Goal: Information Seeking & Learning: Learn about a topic

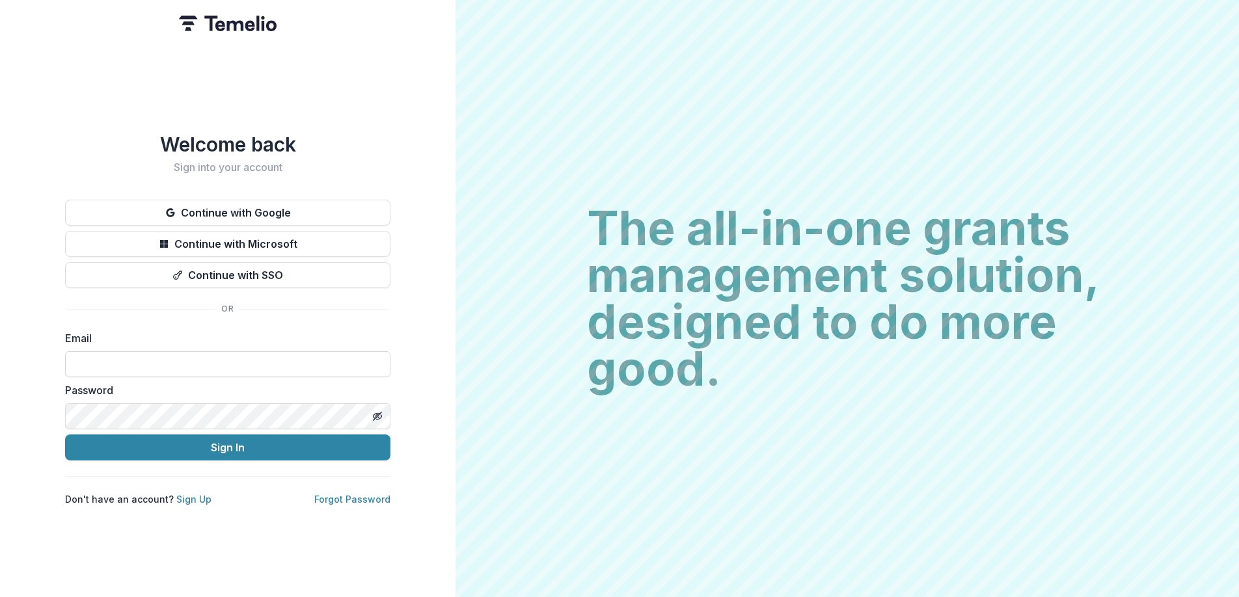
click at [267, 355] on input at bounding box center [227, 364] width 325 height 26
type input "**********"
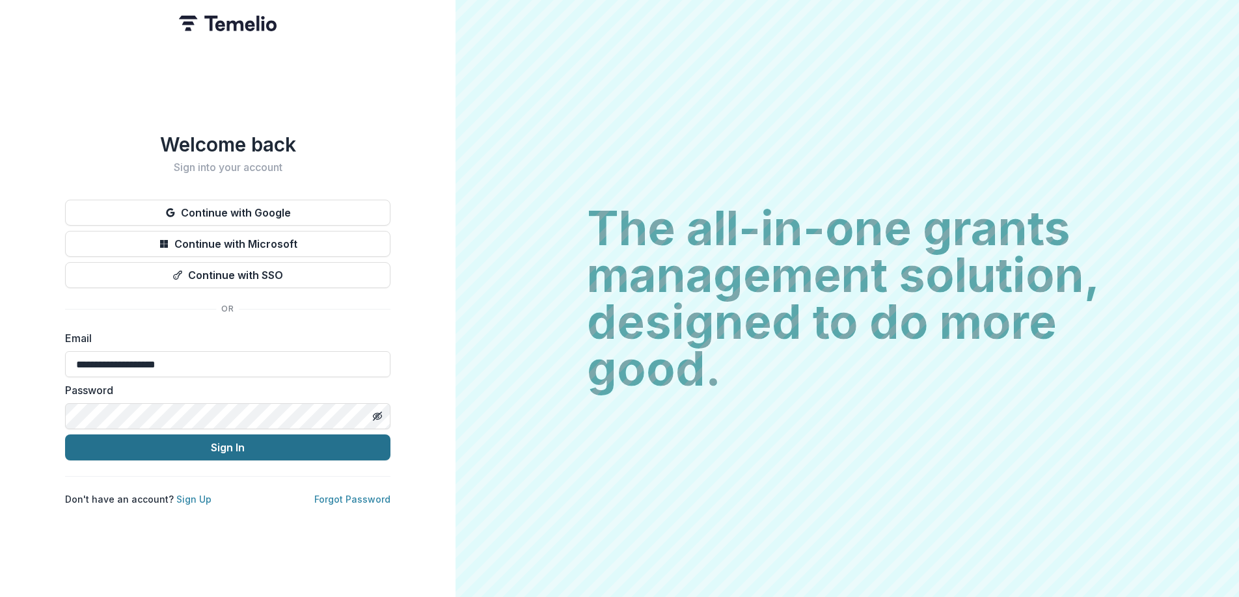
click at [241, 446] on button "Sign In" at bounding box center [227, 448] width 325 height 26
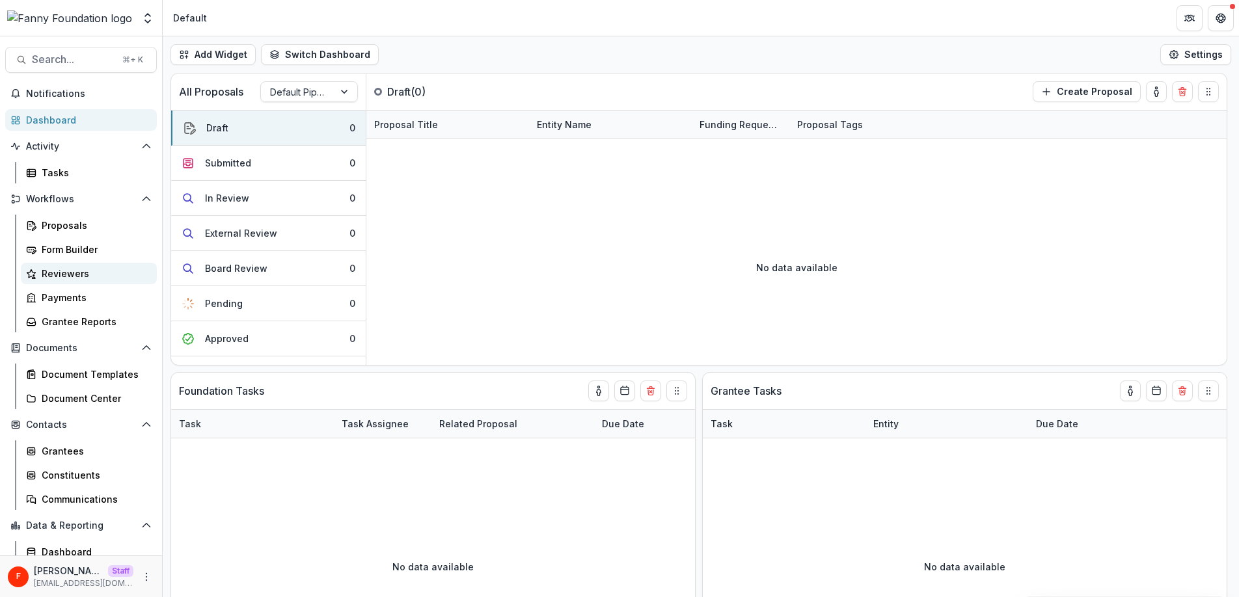
scroll to position [55, 0]
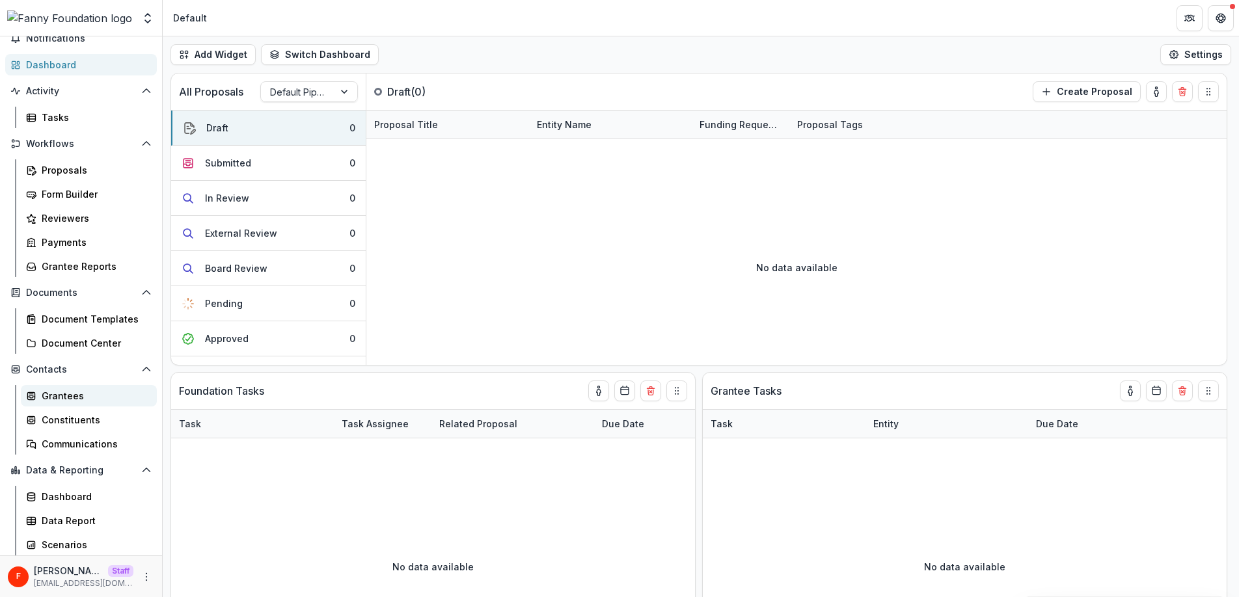
click at [59, 392] on div "Grantees" at bounding box center [94, 396] width 105 height 14
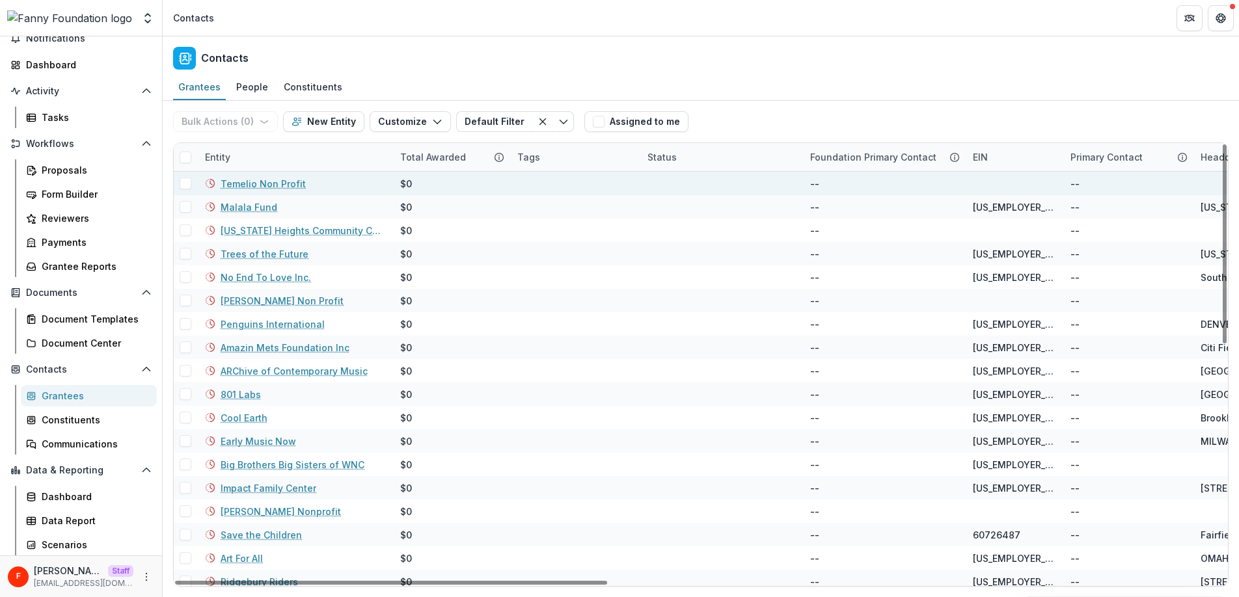
click at [263, 178] on link "Temelio Non Profit" at bounding box center [263, 184] width 85 height 14
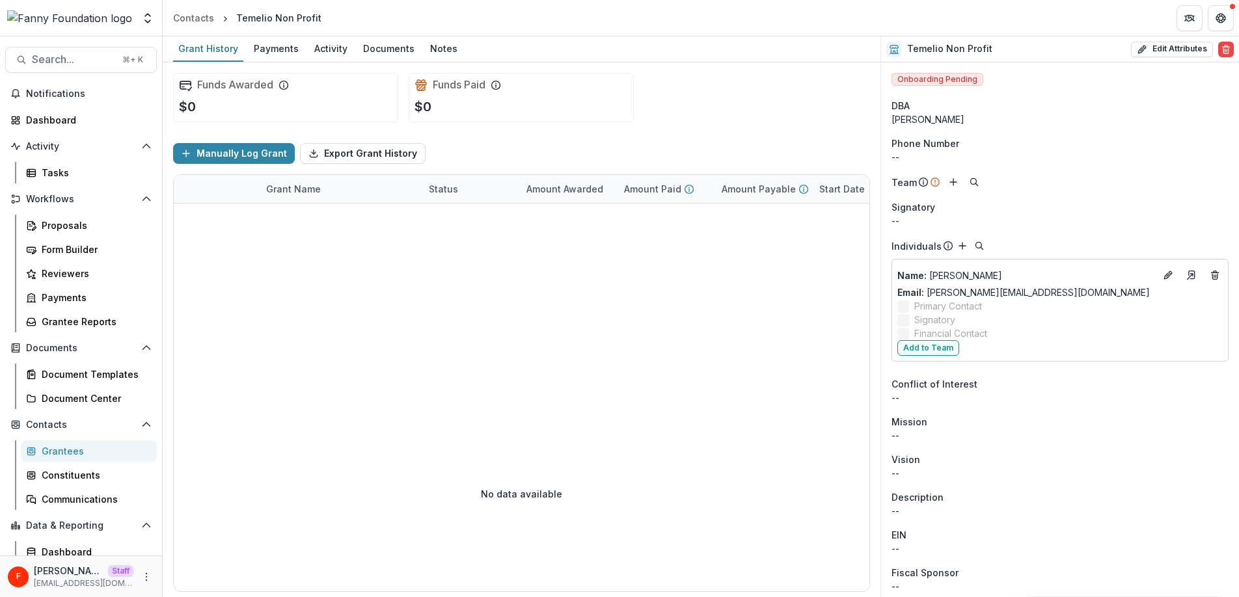
click at [74, 448] on div "Grantees" at bounding box center [94, 451] width 105 height 14
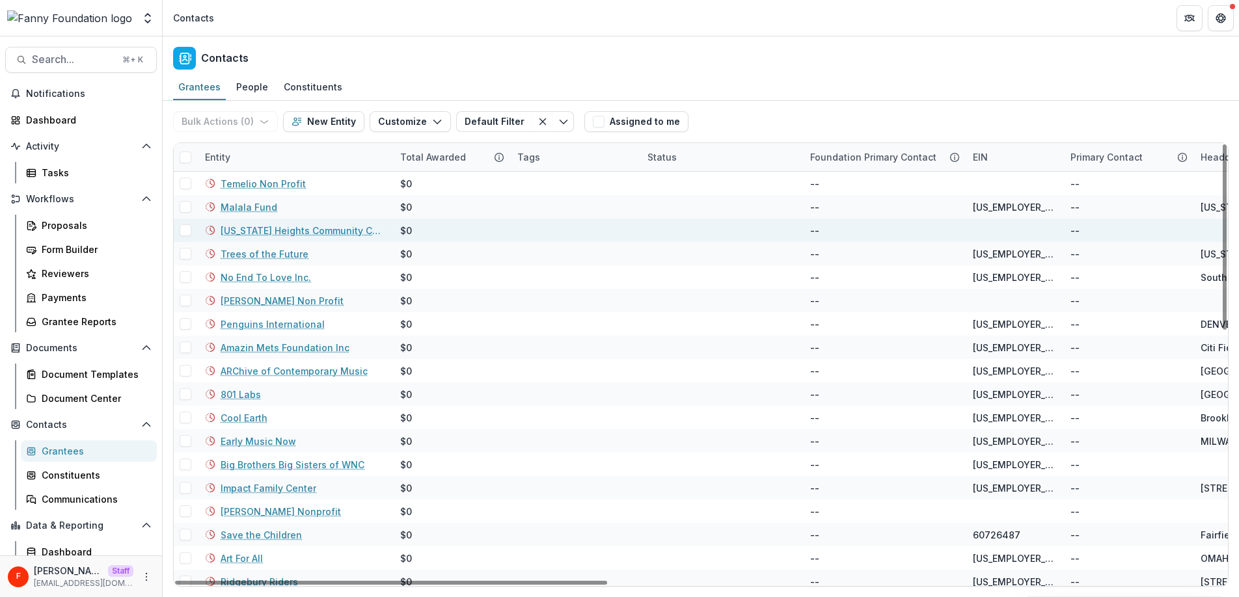
click at [288, 229] on link "[US_STATE] Heights Community Choir" at bounding box center [303, 231] width 164 height 14
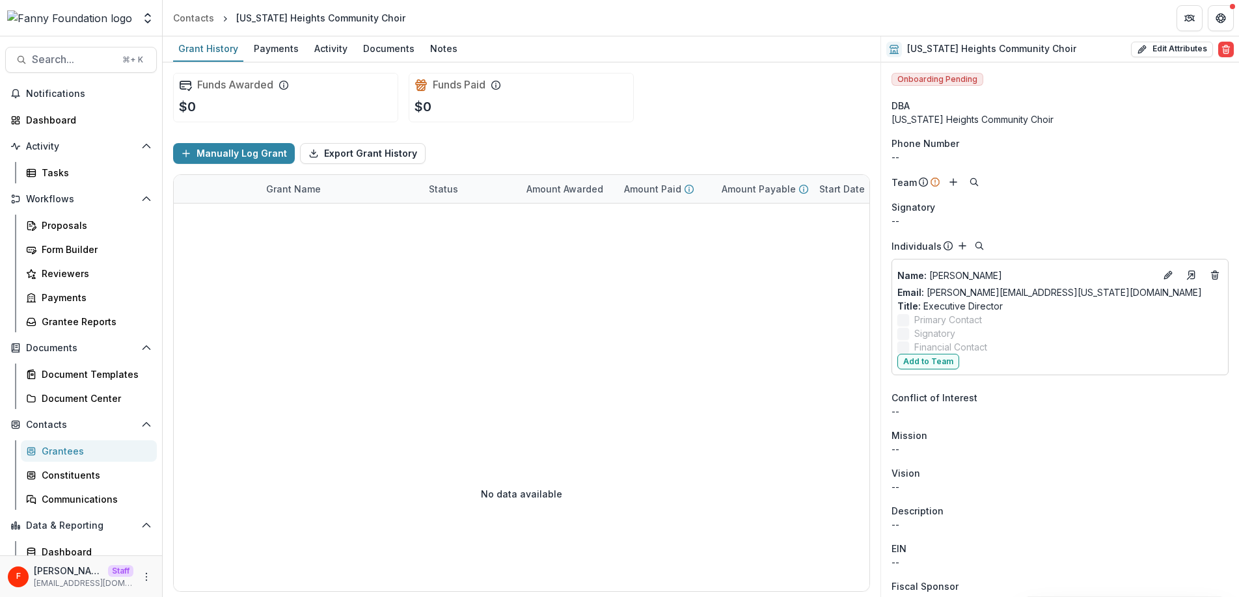
click at [68, 452] on div "Grantees" at bounding box center [94, 451] width 105 height 14
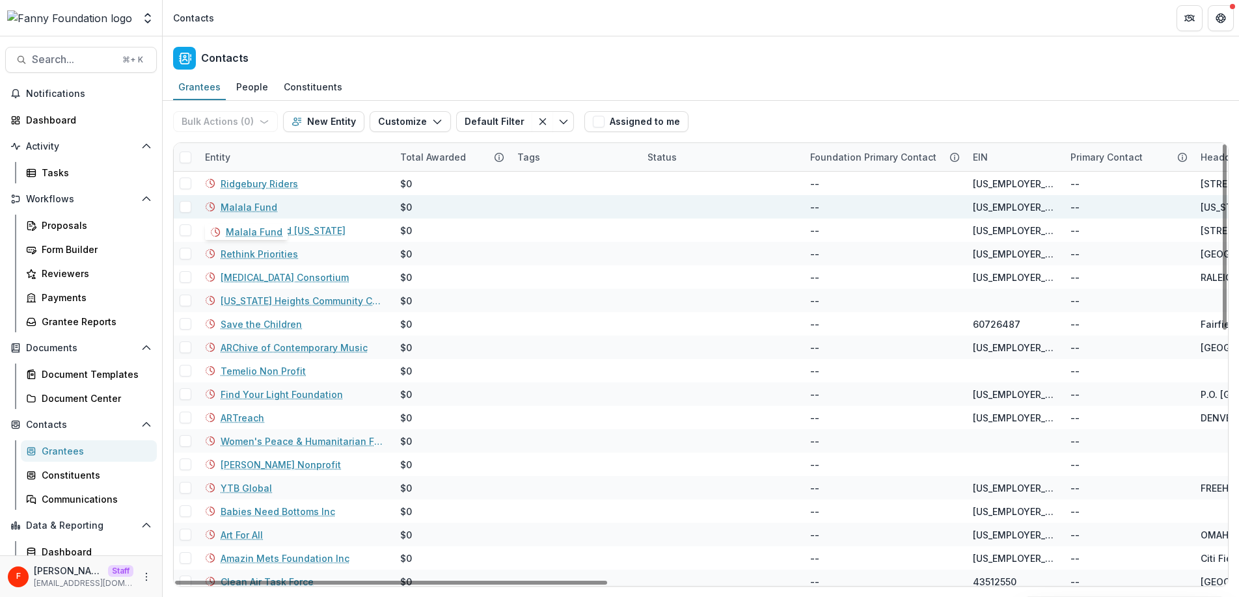
click at [251, 209] on link "Malala Fund" at bounding box center [249, 207] width 57 height 14
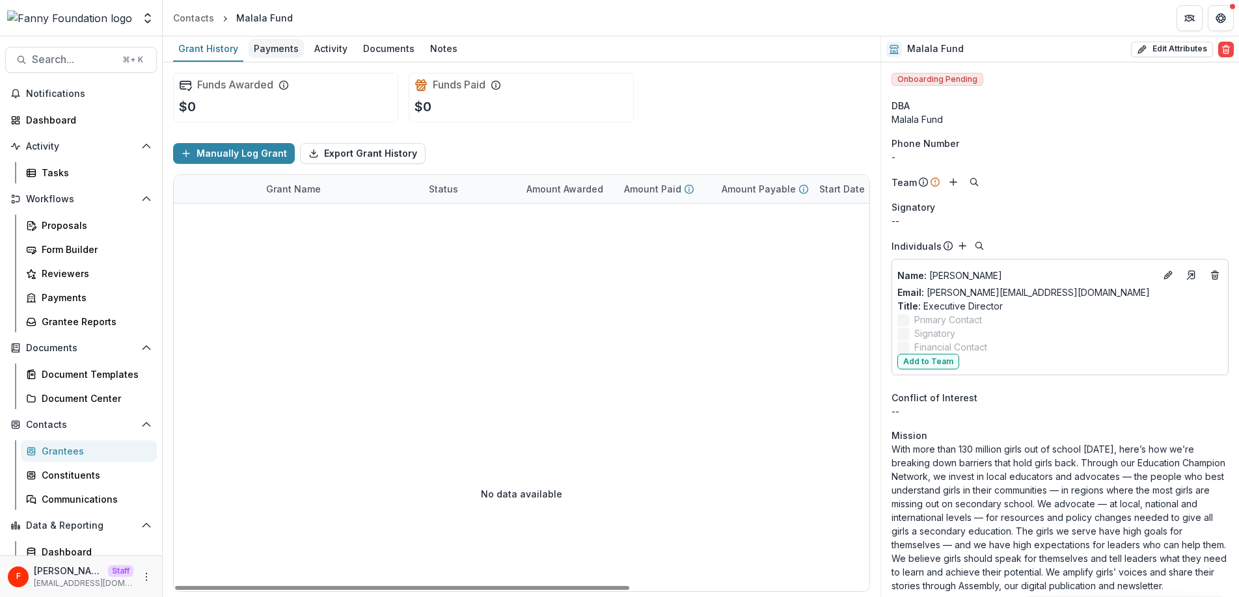
click at [280, 47] on div "Payments" at bounding box center [276, 48] width 55 height 19
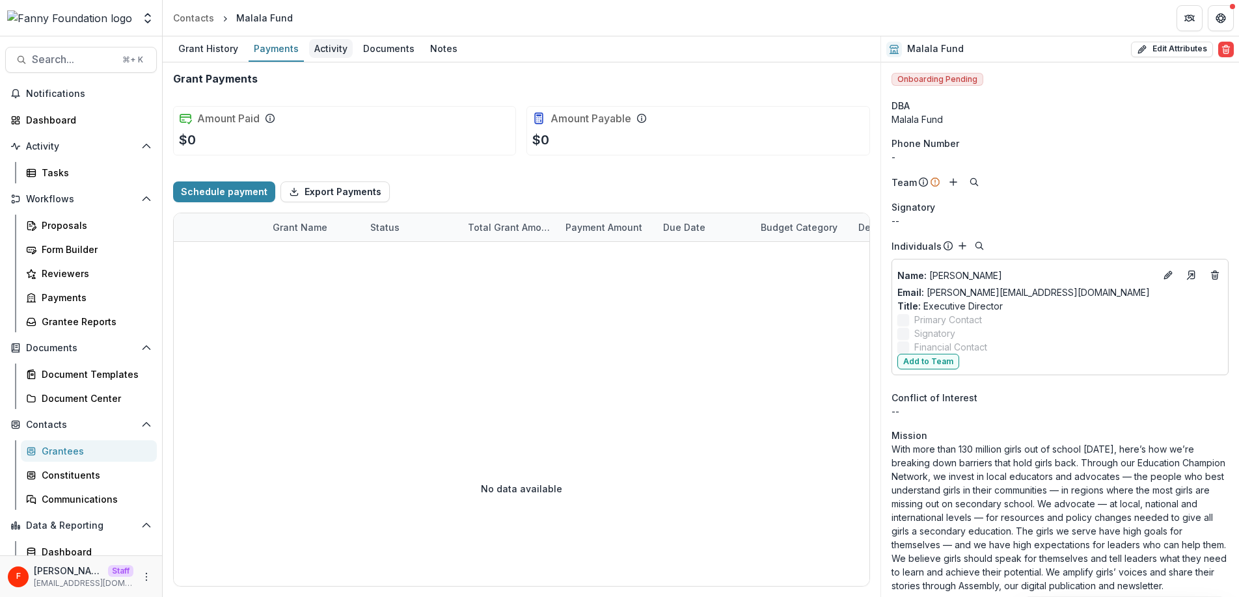
click at [327, 49] on div "Activity" at bounding box center [331, 48] width 44 height 19
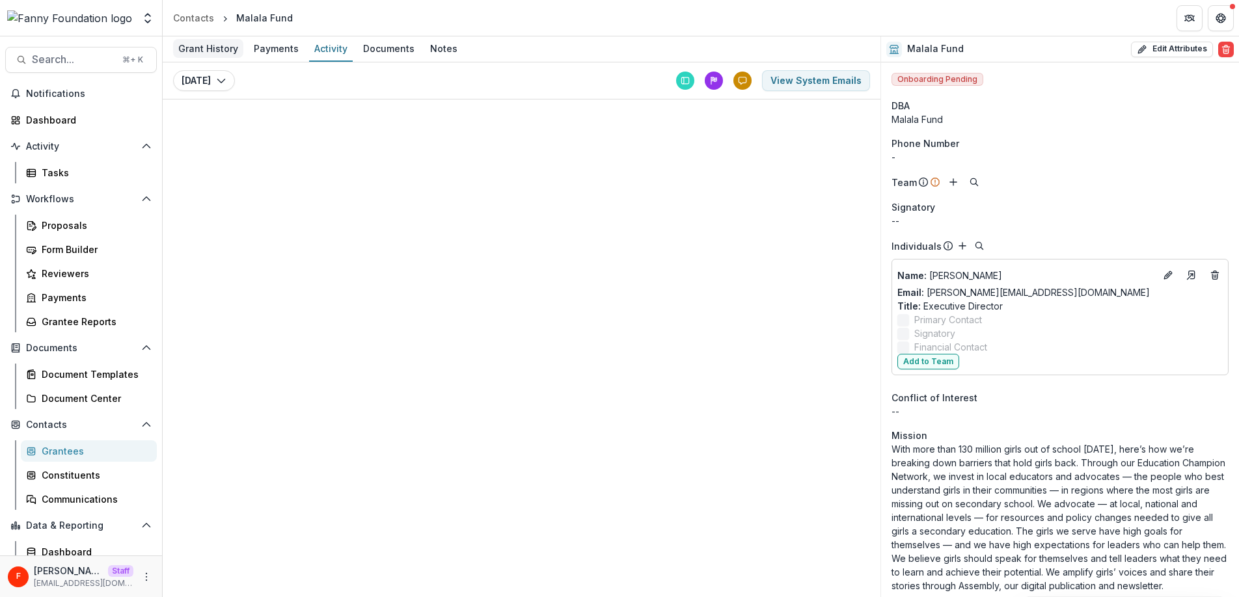
click at [230, 51] on div "Grant History" at bounding box center [208, 48] width 70 height 19
